Goal: Task Accomplishment & Management: Use online tool/utility

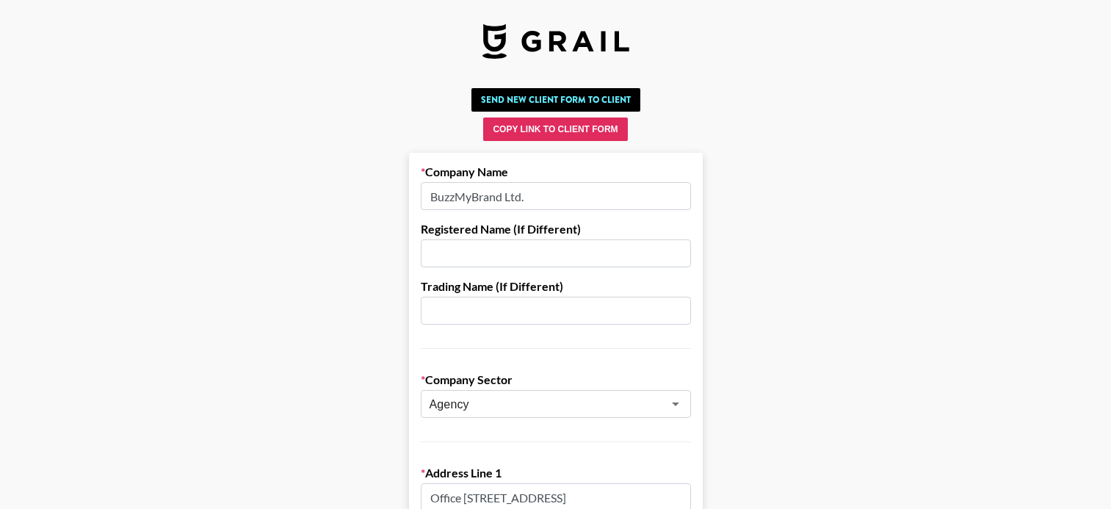
scroll to position [411, 0]
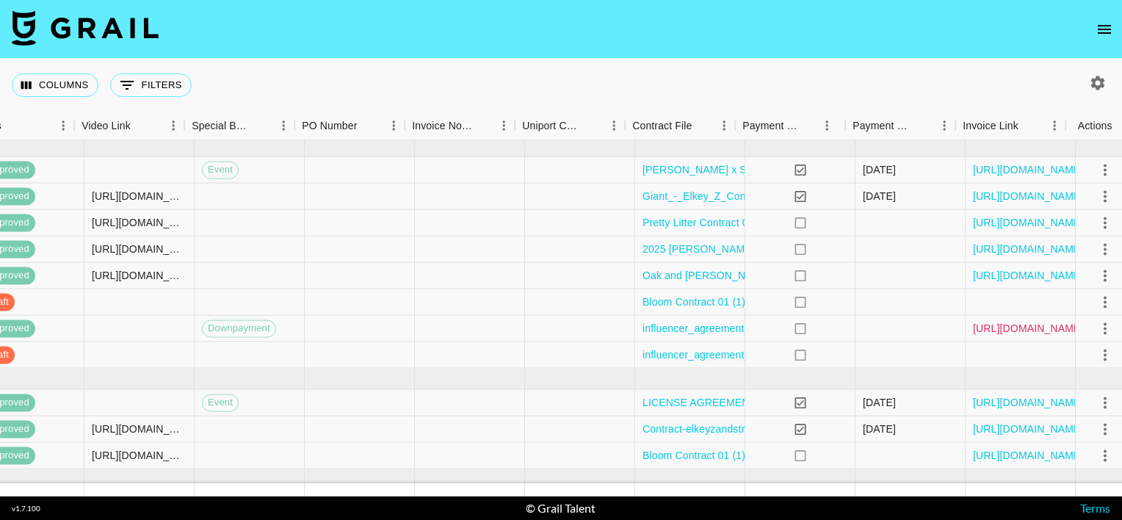
scroll to position [258, 1327]
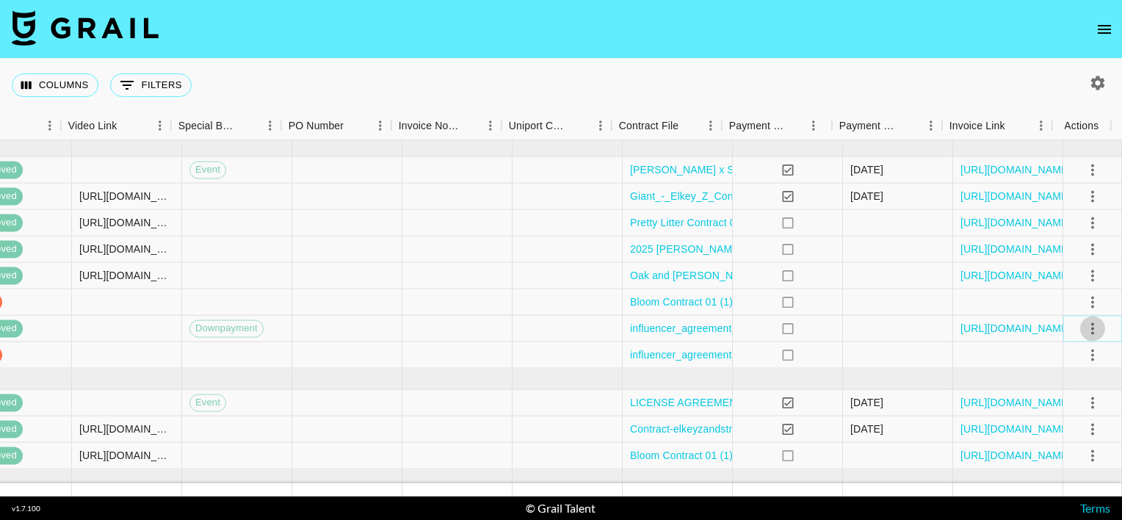
click at [1084, 325] on icon "select merge strategy" at bounding box center [1093, 328] width 18 height 18
click at [493, 69] on div "Columns 0 Filters + Booking" at bounding box center [561, 85] width 1122 height 53
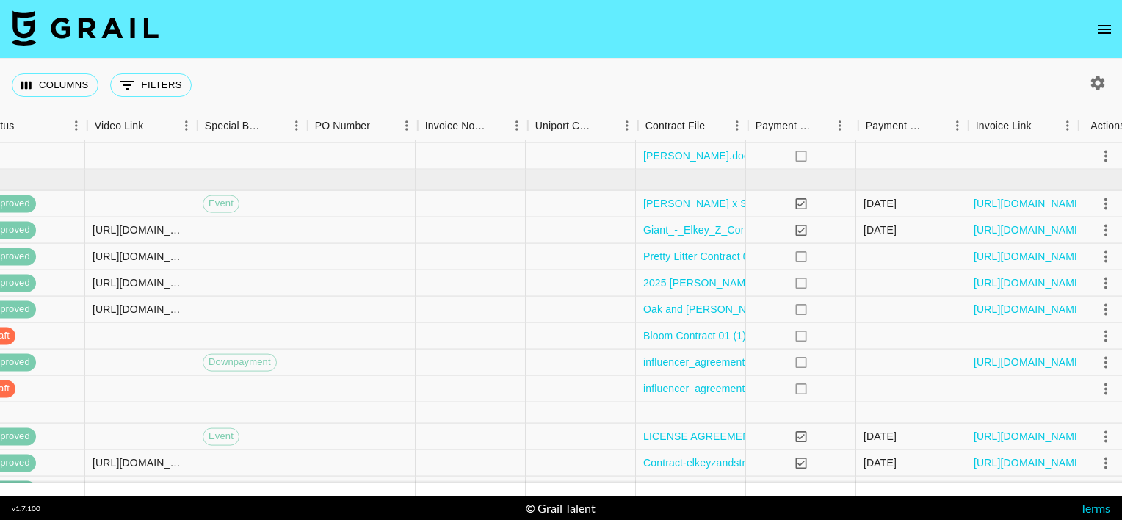
scroll to position [225, 1304]
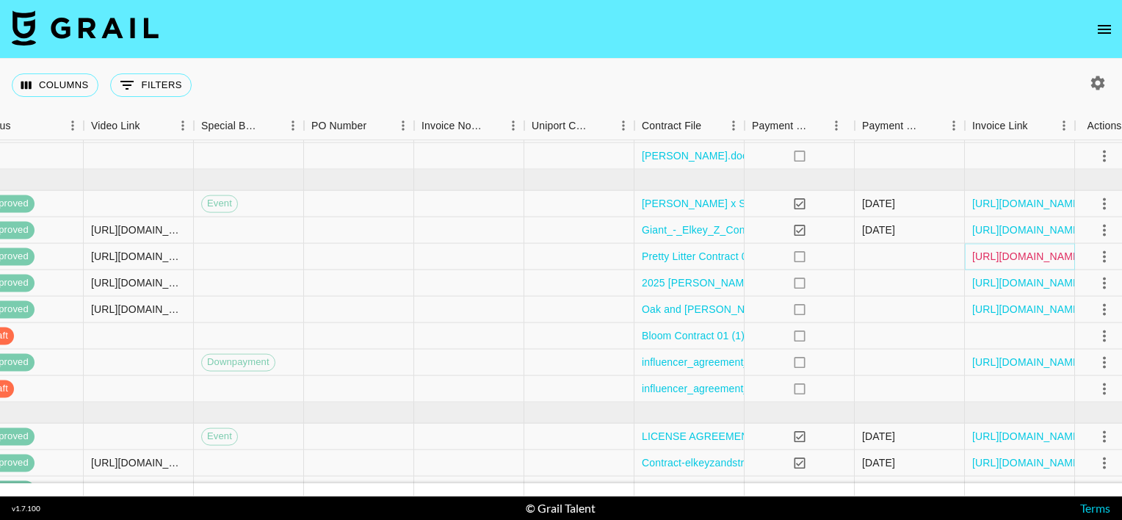
click at [1007, 256] on link "[URL][DOMAIN_NAME]" at bounding box center [1027, 256] width 111 height 15
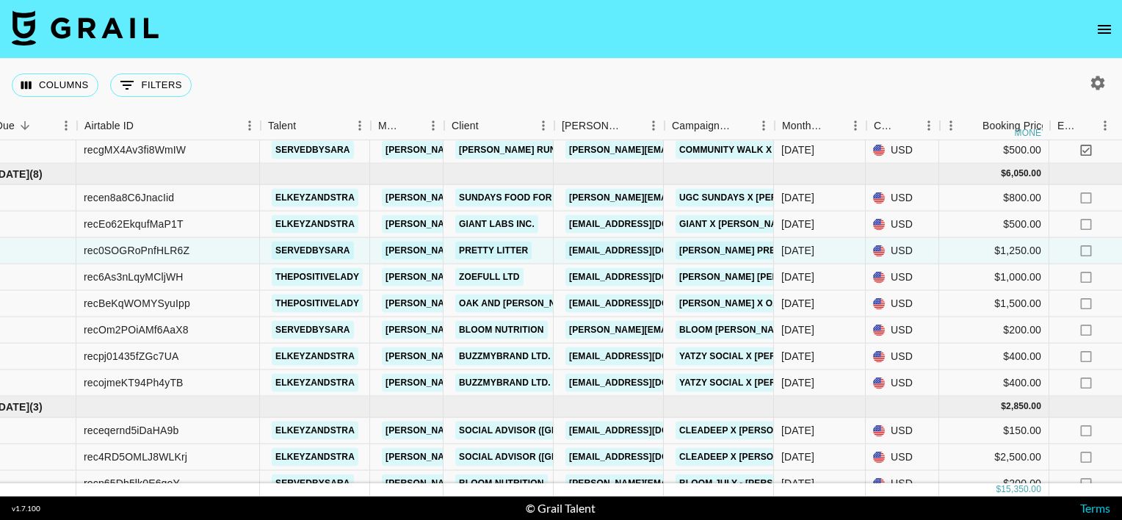
scroll to position [231, 43]
drag, startPoint x: 190, startPoint y: 351, endPoint x: 79, endPoint y: 350, distance: 111.6
click at [79, 350] on div "recpj01435fZGc7UA" at bounding box center [170, 357] width 184 height 26
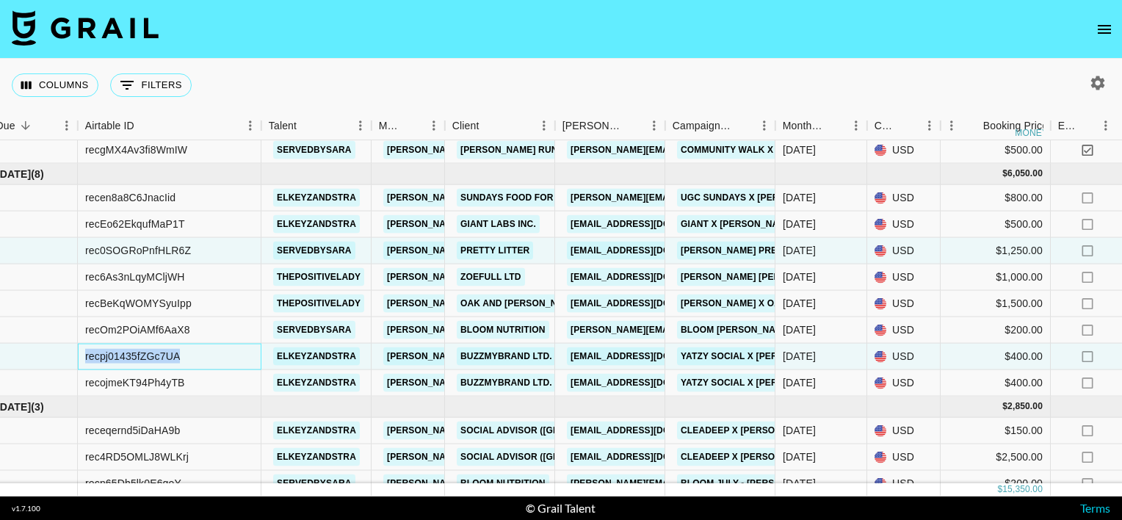
copy div "recpj01435fZGc7UA"
click at [441, 31] on nav at bounding box center [561, 29] width 1122 height 59
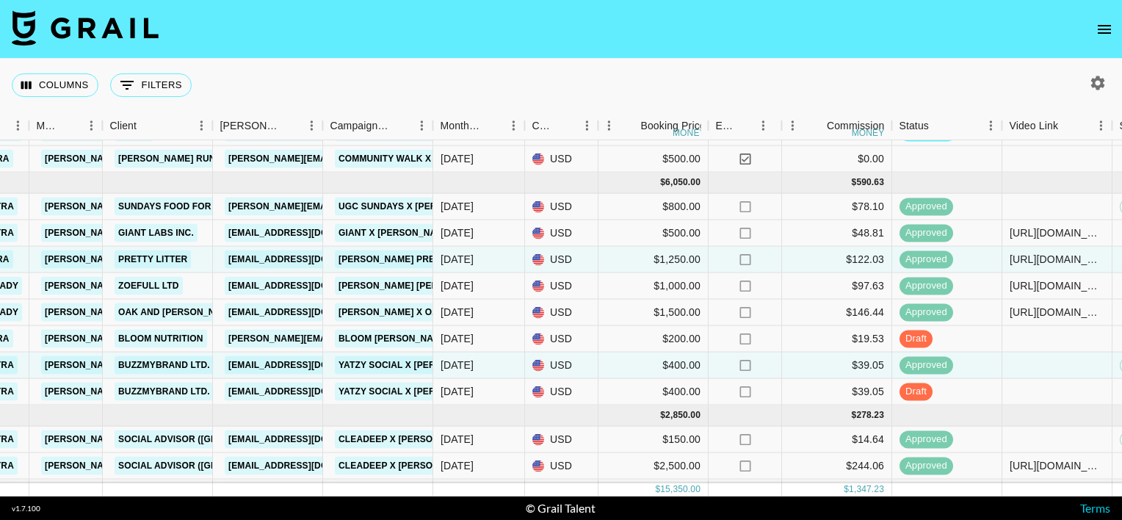
scroll to position [222, 453]
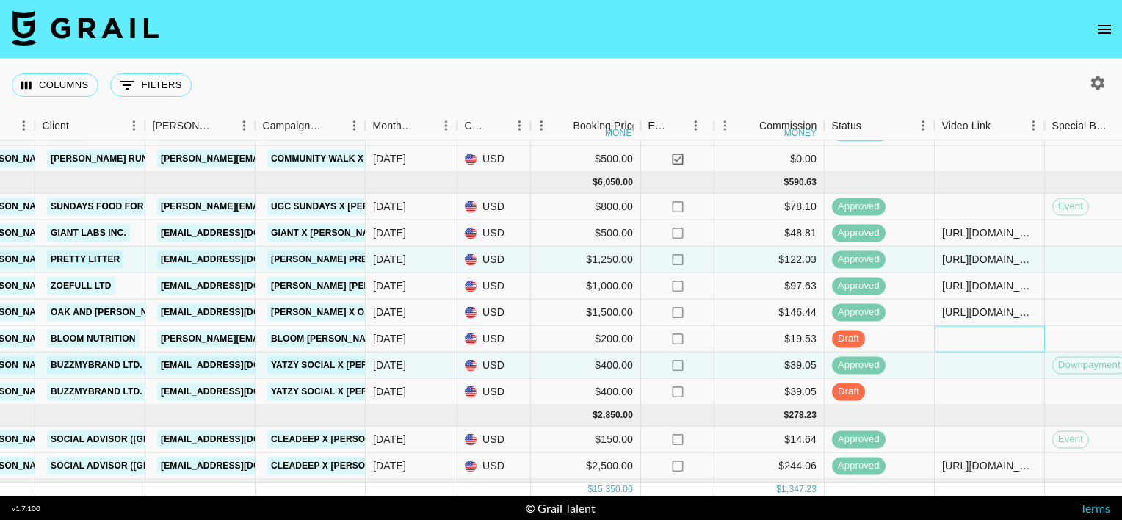
click at [959, 336] on div at bounding box center [990, 339] width 110 height 26
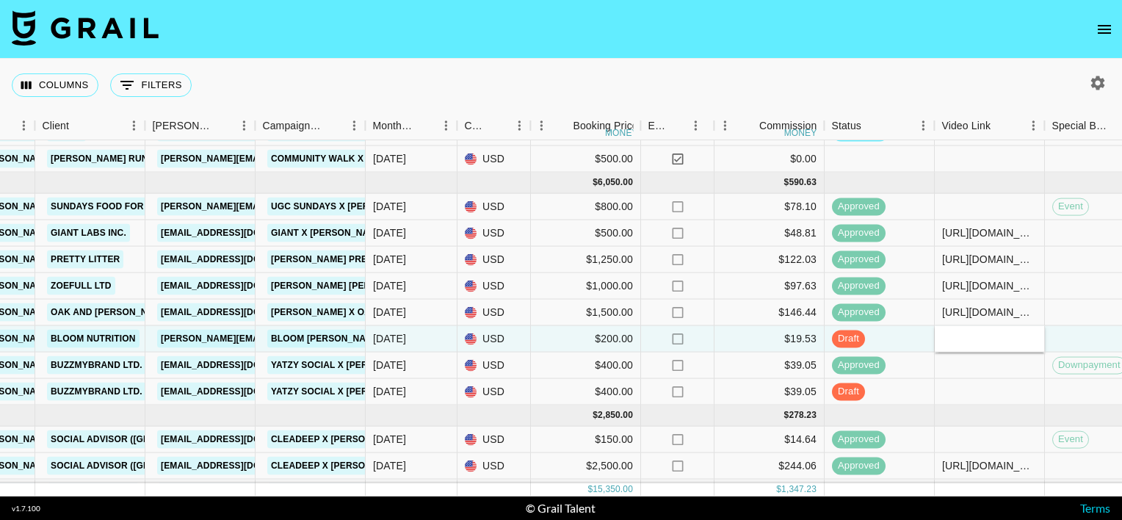
click at [959, 336] on input "text" at bounding box center [990, 339] width 108 height 12
type input "[URL][DOMAIN_NAME]"
click at [994, 376] on div at bounding box center [990, 365] width 110 height 26
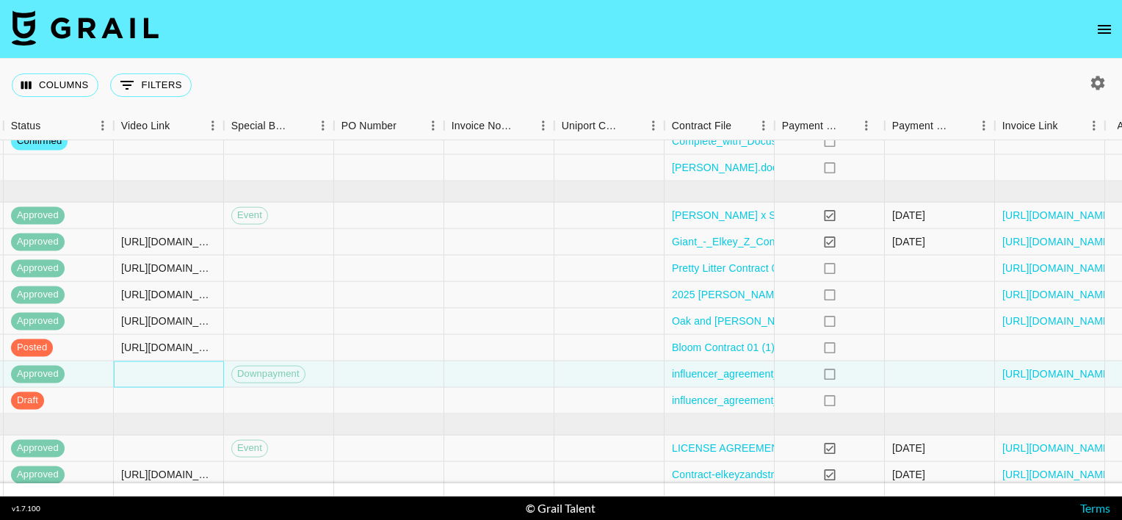
scroll to position [213, 1327]
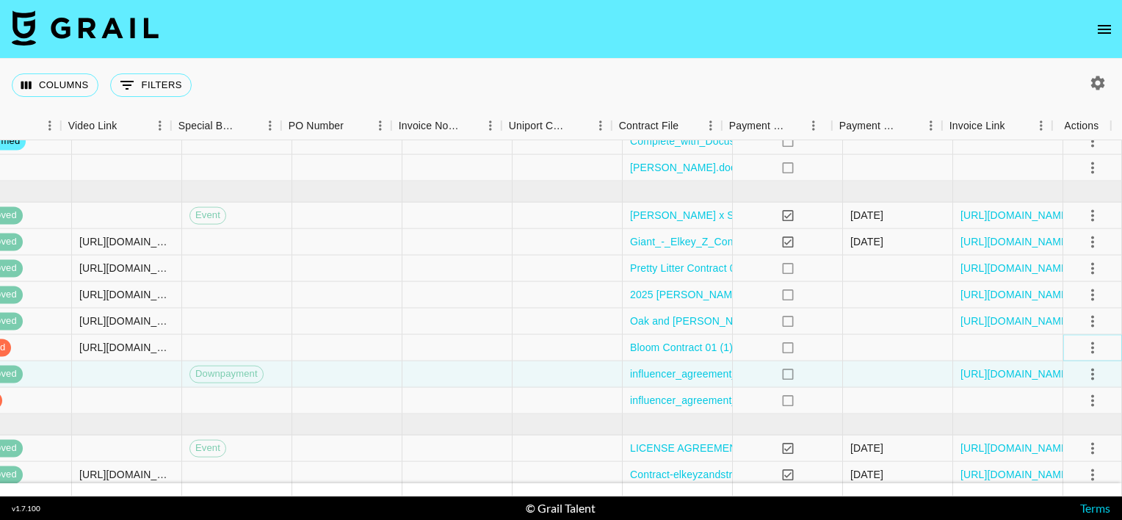
click at [1091, 346] on icon "select merge strategy" at bounding box center [1092, 347] width 3 height 12
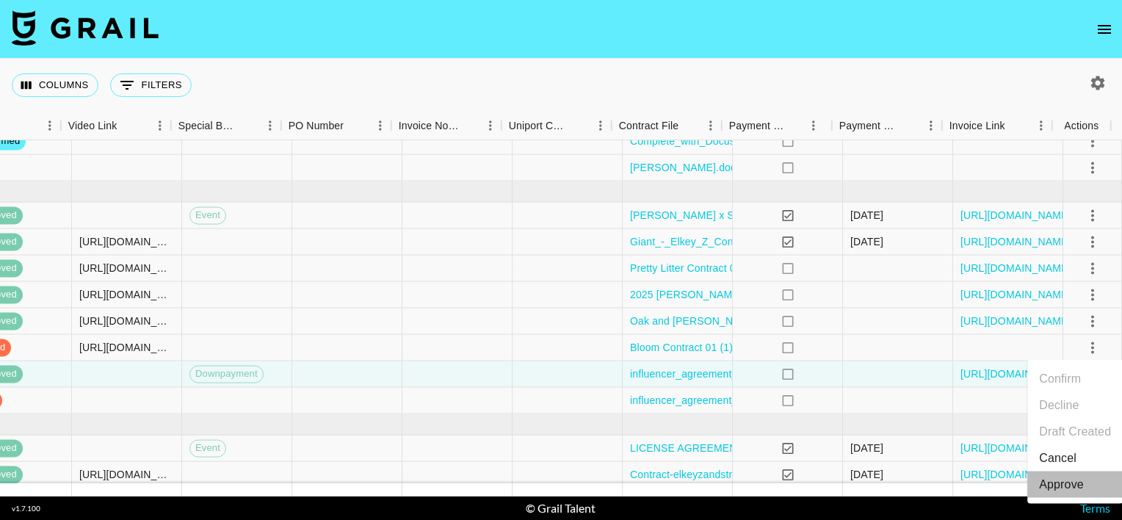
click at [1065, 479] on div "Approve" at bounding box center [1061, 485] width 45 height 18
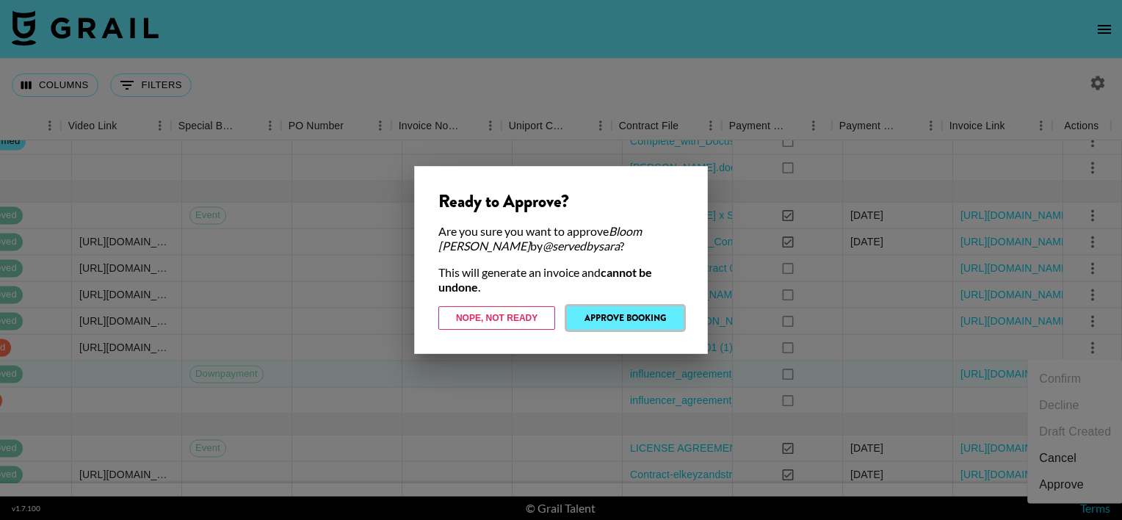
click at [658, 320] on button "Approve Booking" at bounding box center [625, 317] width 117 height 23
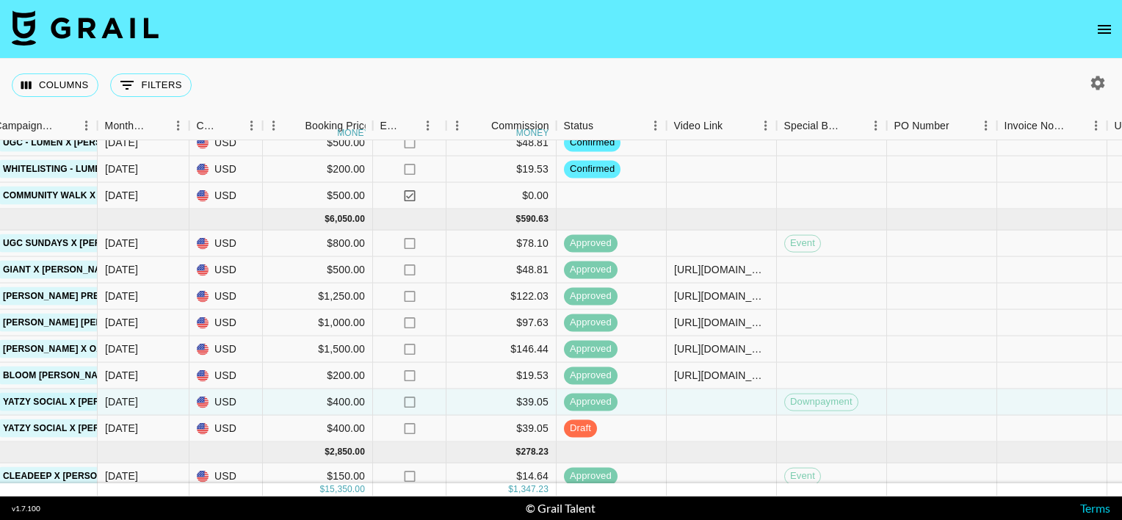
scroll to position [0, 721]
